Goal: Task Accomplishment & Management: Manage account settings

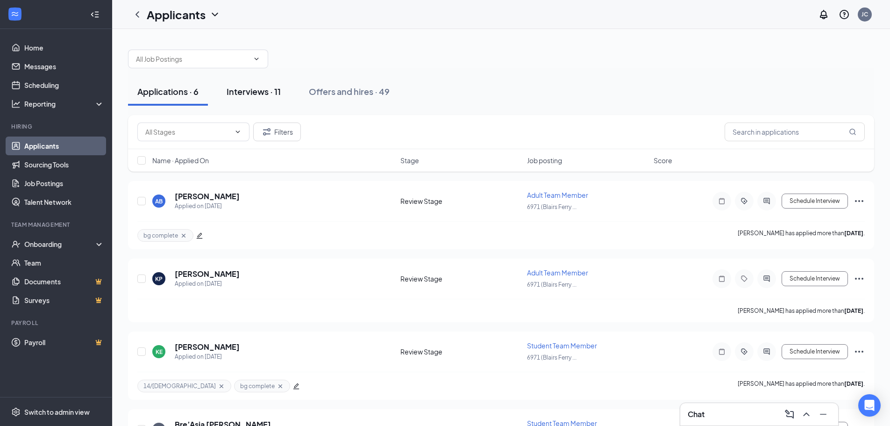
click at [255, 90] on div "Interviews · 11" at bounding box center [254, 91] width 54 height 12
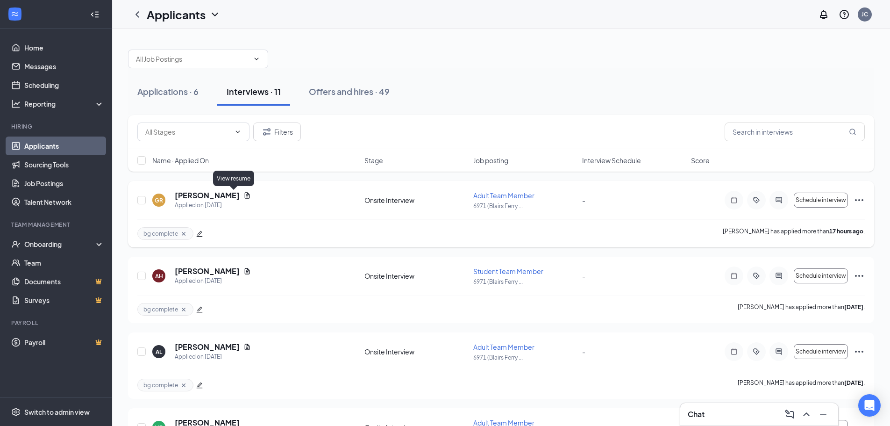
click at [243, 198] on icon "Document" at bounding box center [246, 195] width 7 height 7
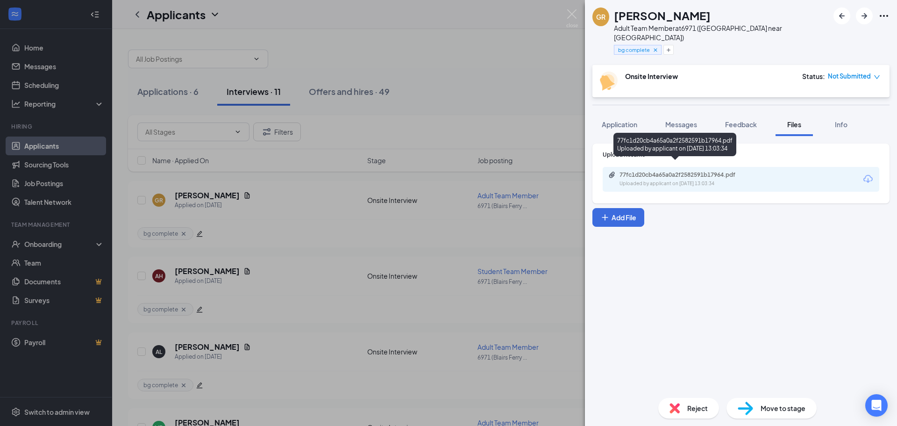
click at [665, 180] on div "Uploaded by applicant on [DATE] 13:03:34" at bounding box center [689, 183] width 140 height 7
click at [571, 15] on img at bounding box center [572, 18] width 12 height 18
